Goal: Task Accomplishment & Management: Use online tool/utility

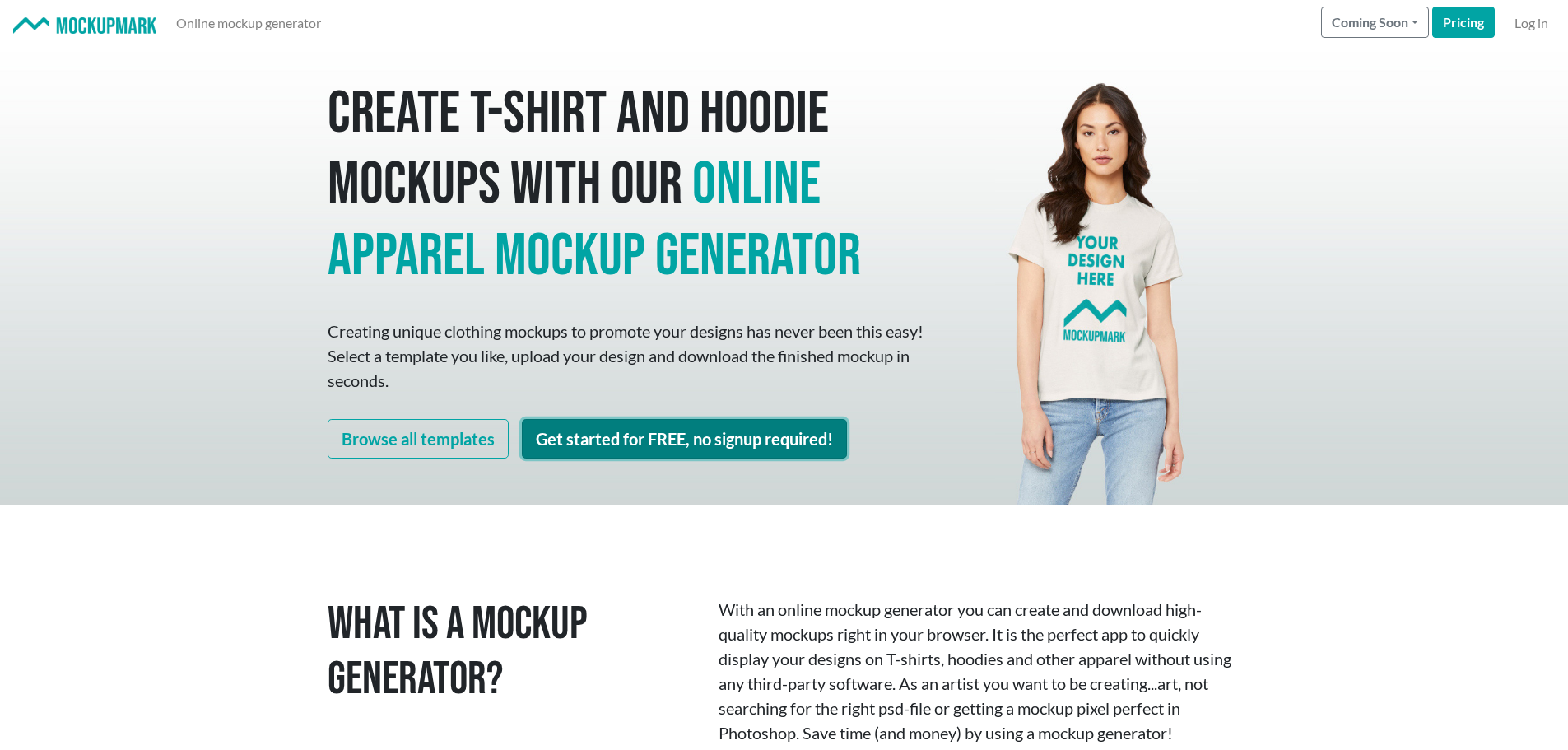
click at [698, 432] on link "Get started for FREE, no signup required!" at bounding box center [684, 439] width 325 height 39
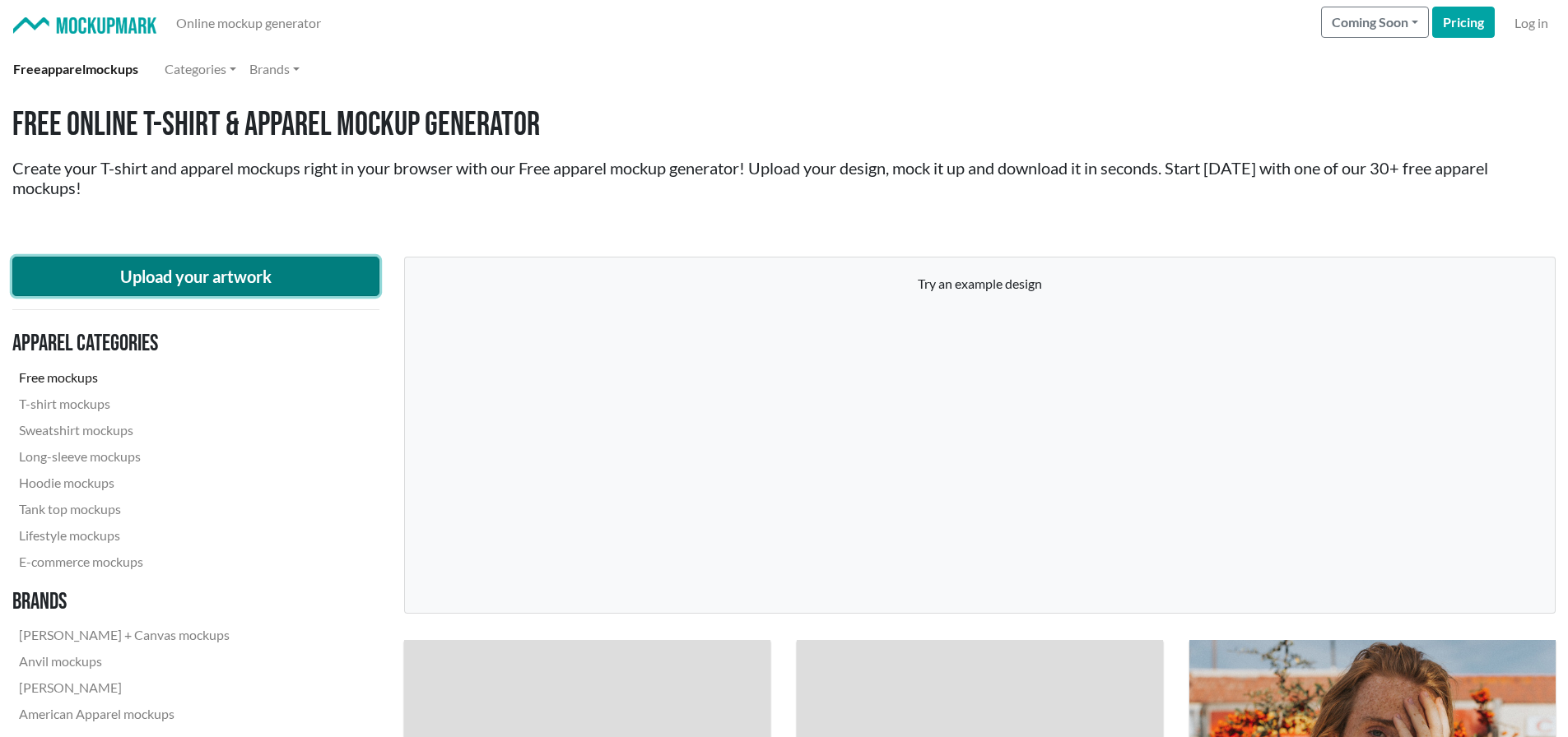
click at [227, 275] on button "Upload your artwork" at bounding box center [196, 276] width 367 height 39
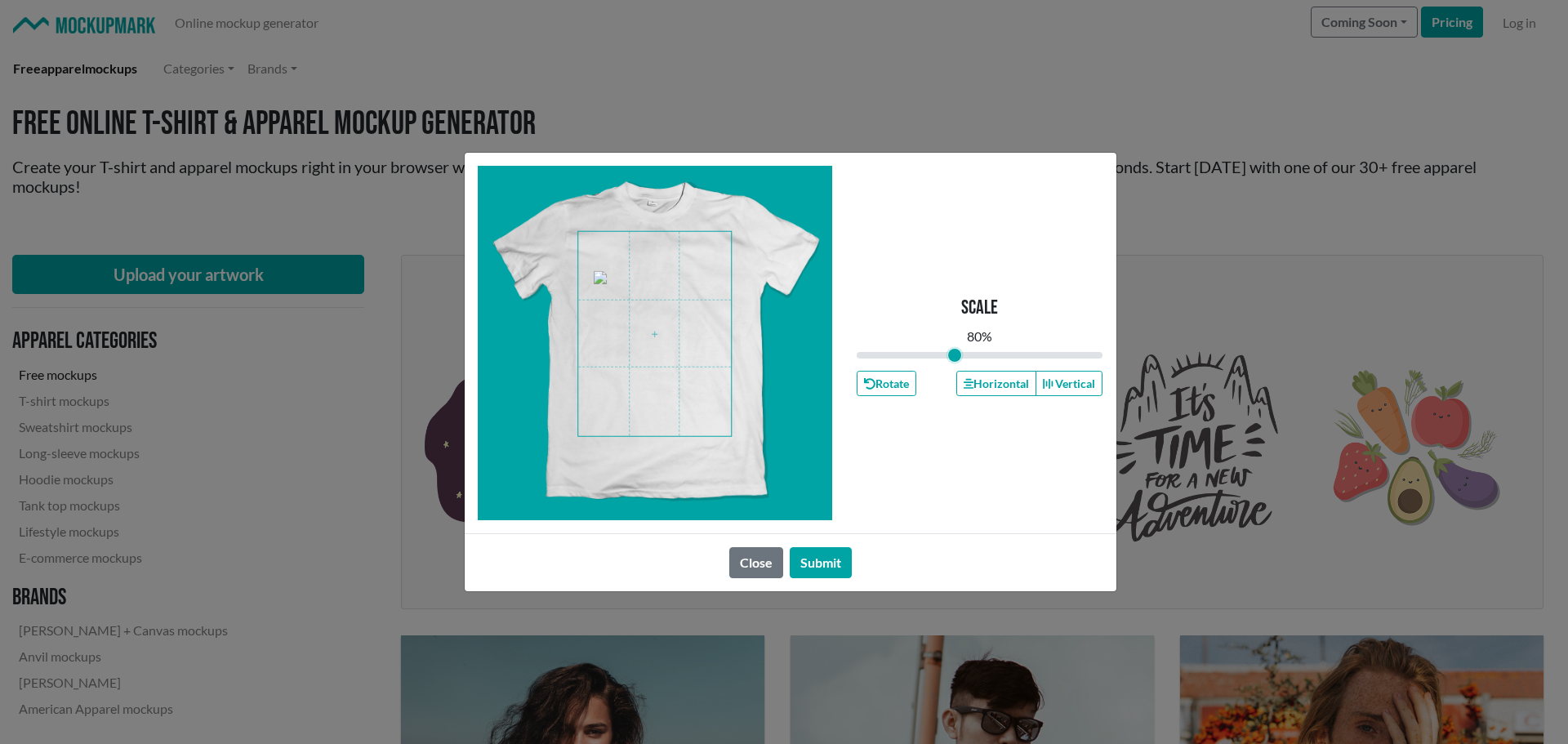
drag, startPoint x: 976, startPoint y: 356, endPoint x: 955, endPoint y: 357, distance: 21.0
type input "0.79"
click at [955, 357] on input "range" at bounding box center [979, 355] width 247 height 18
click at [658, 306] on span at bounding box center [654, 334] width 153 height 204
click at [1009, 384] on button "Horizontal" at bounding box center [996, 384] width 80 height 25
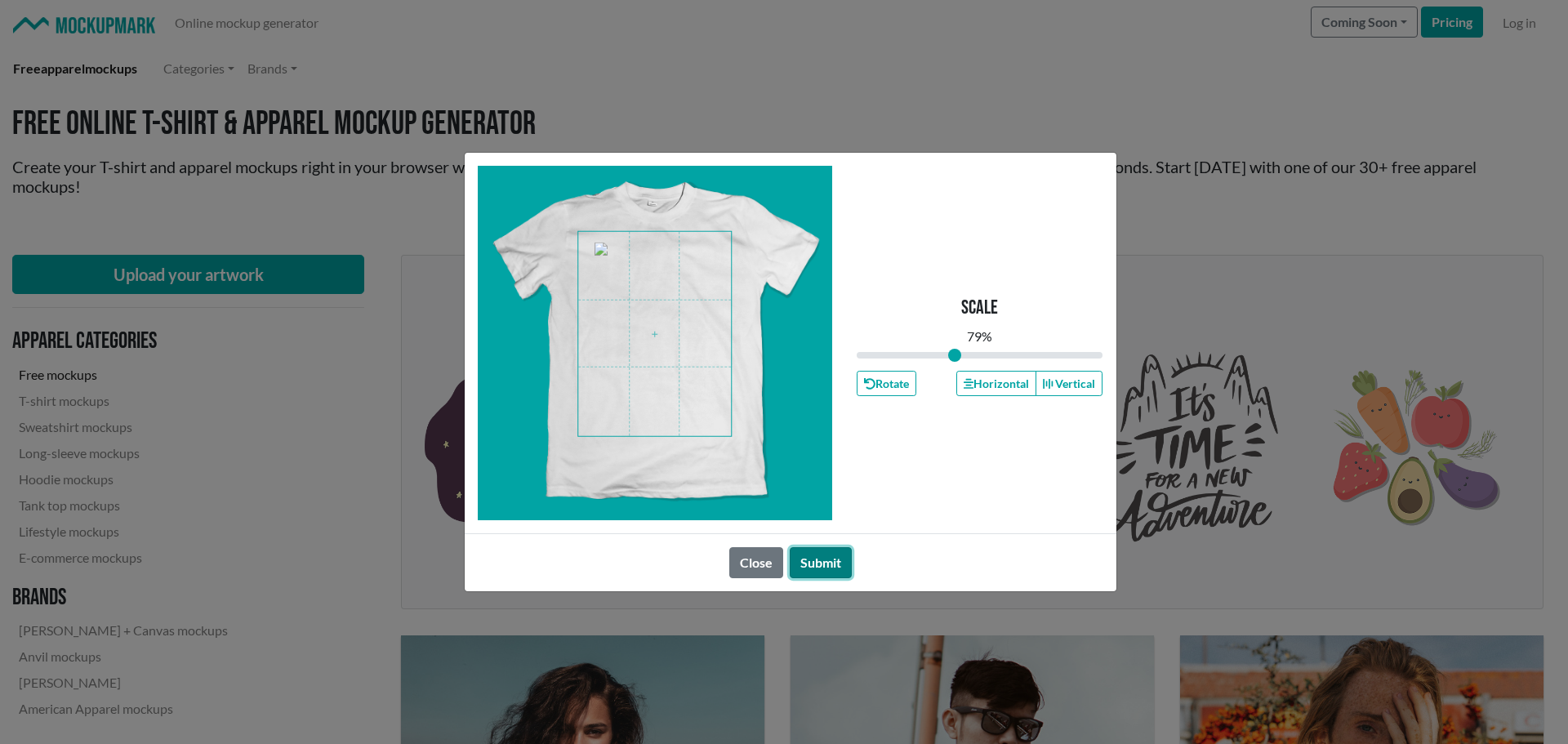
click at [835, 562] on button "Submit" at bounding box center [820, 562] width 62 height 31
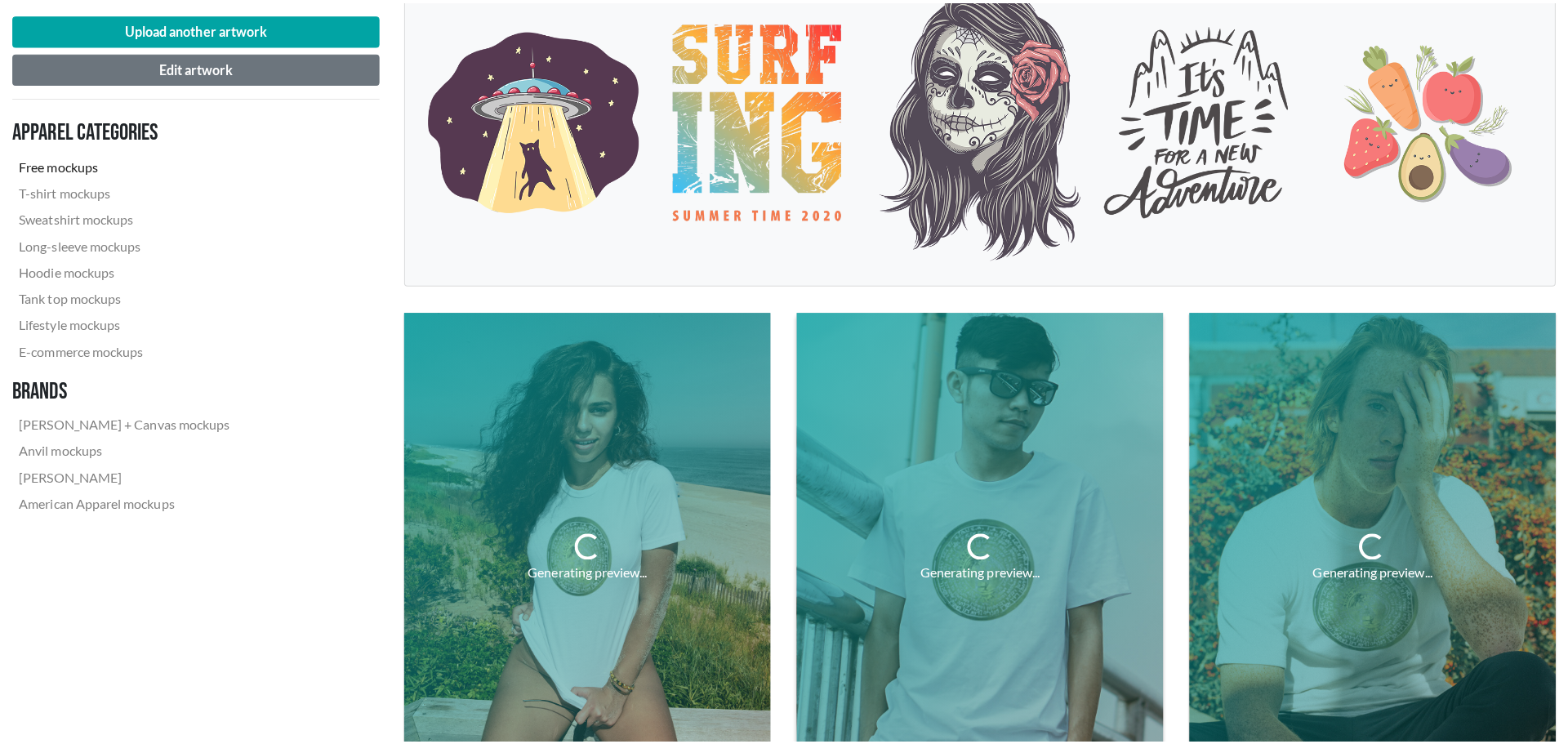
scroll to position [409, 0]
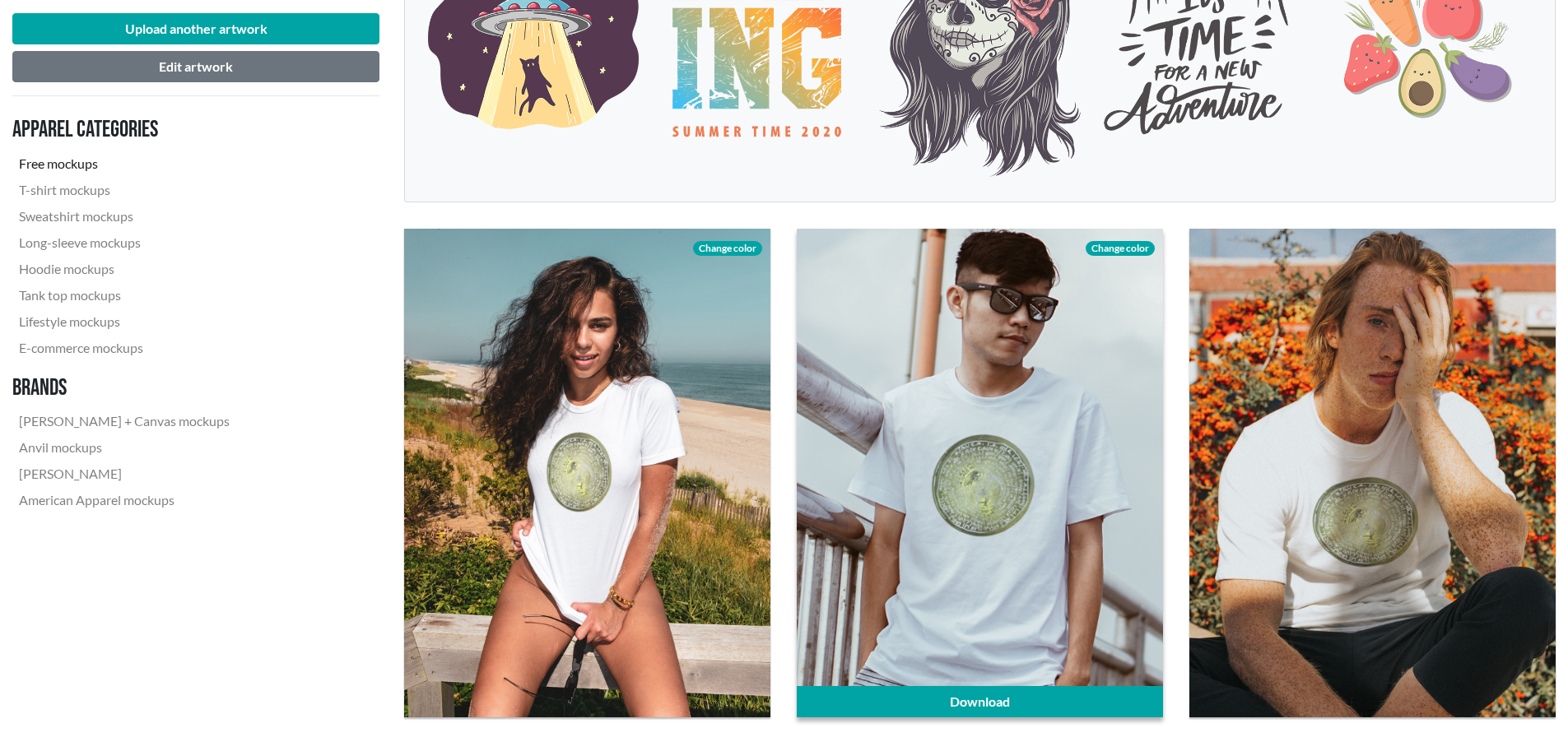
click at [1125, 250] on span "Change color" at bounding box center [1120, 248] width 69 height 15
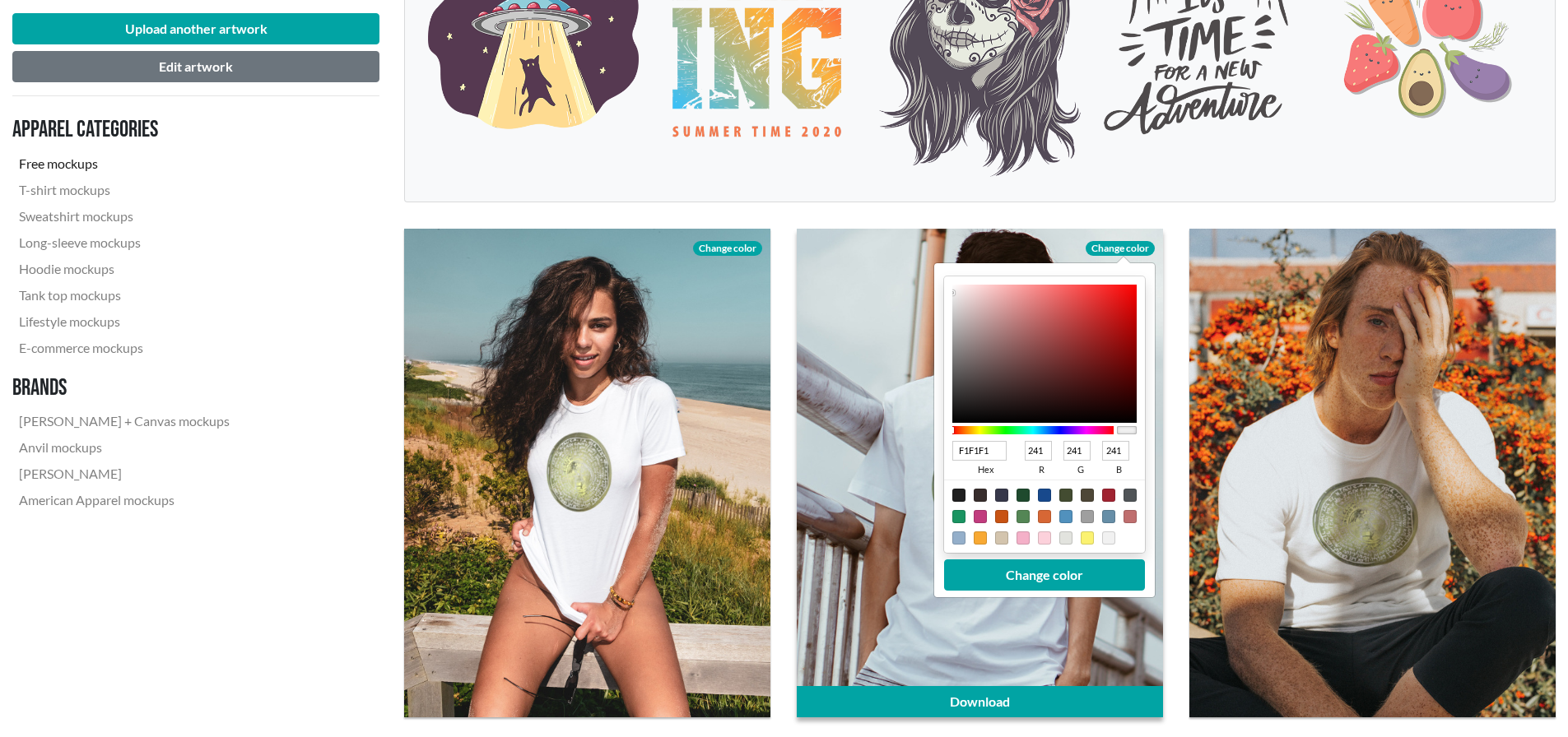
click at [957, 493] on div at bounding box center [959, 495] width 13 height 13
type input "1F1F1F"
type input "31"
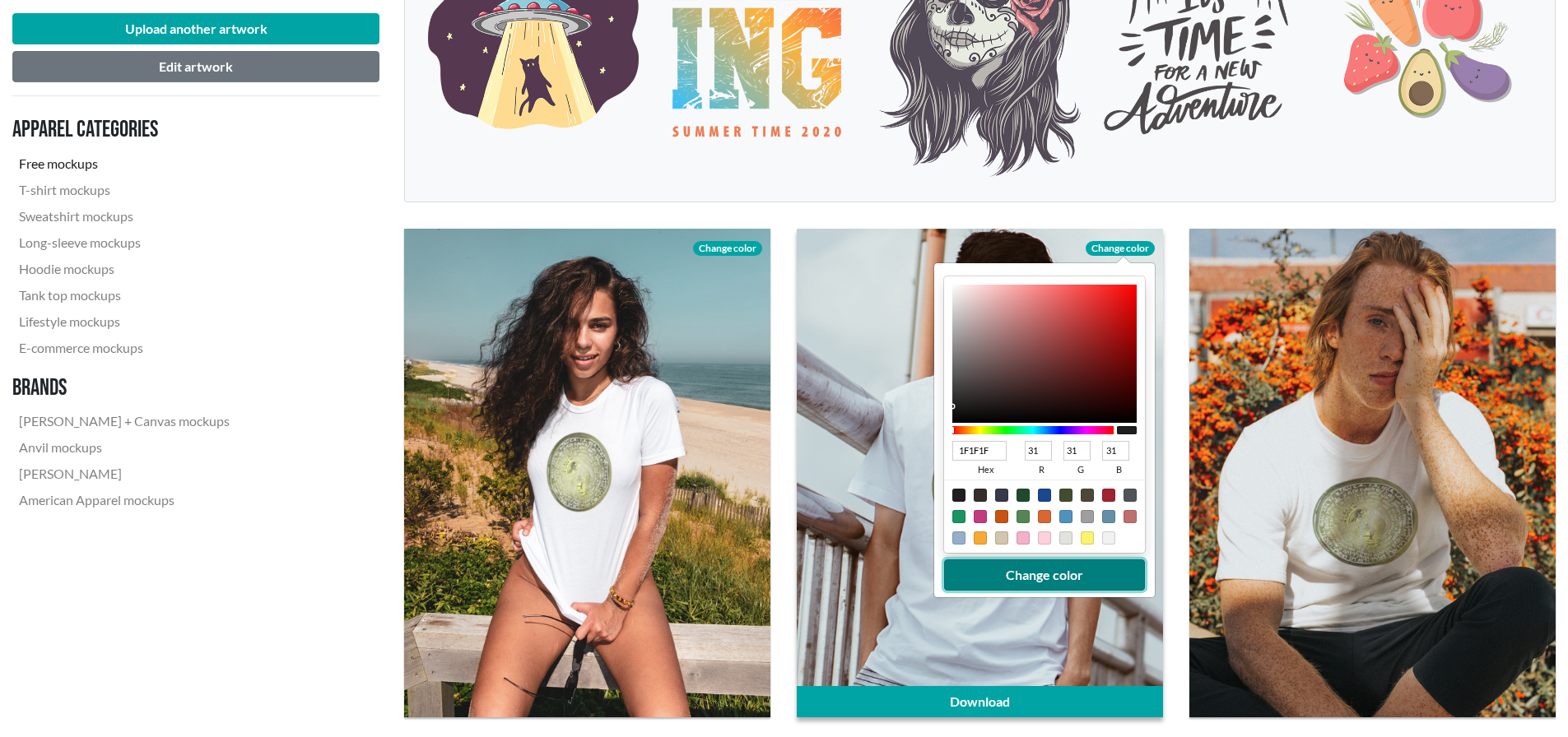
click at [1050, 581] on button "Change color" at bounding box center [1044, 575] width 201 height 31
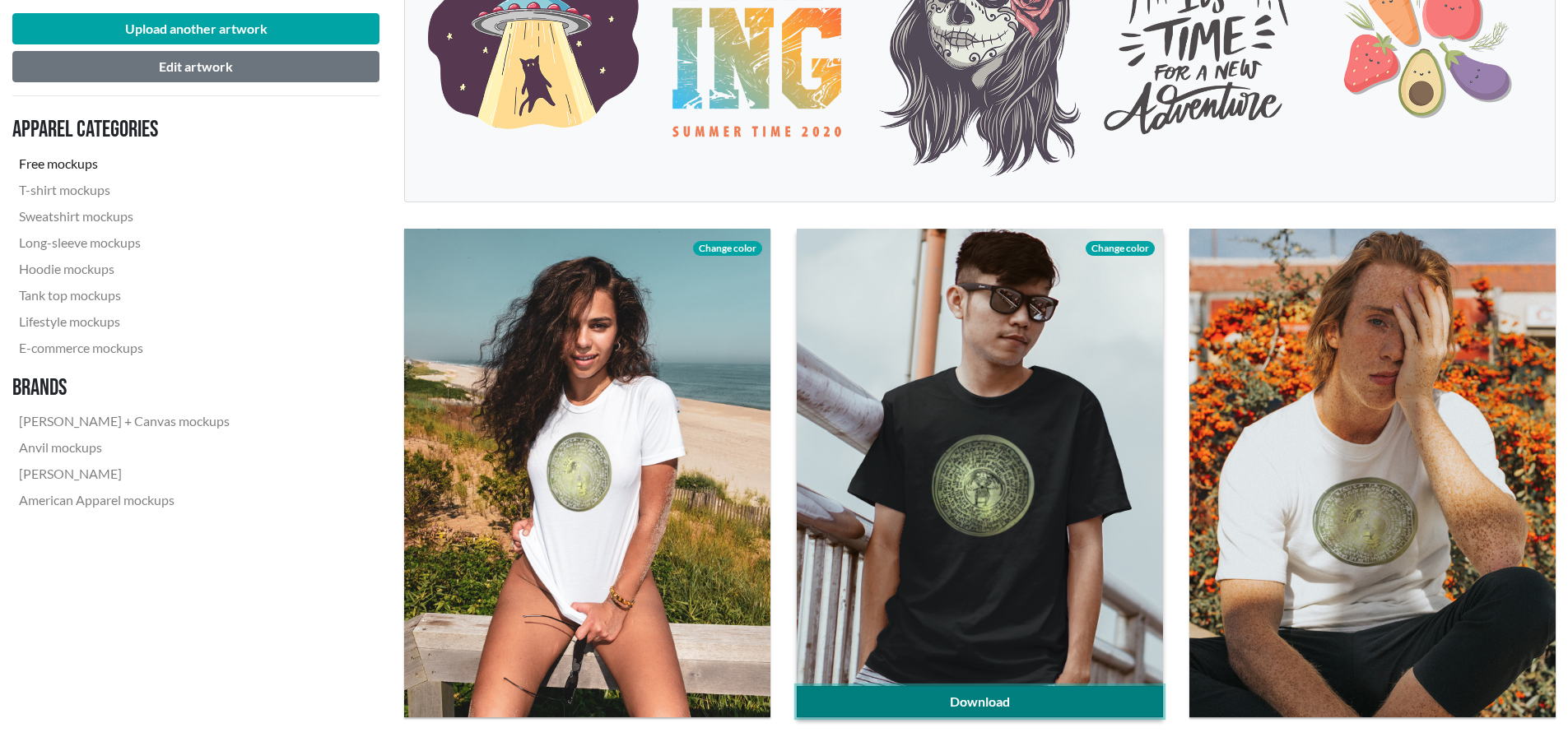
click at [1012, 693] on link "Download" at bounding box center [980, 701] width 366 height 31
